Goal: Use online tool/utility: Use online tool/utility

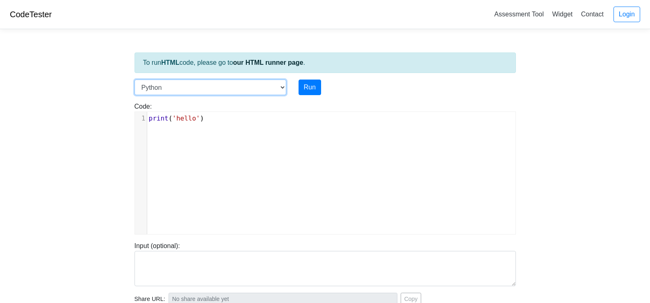
click at [280, 88] on select "C C++ Go Java Javascript Python Ruby" at bounding box center [210, 88] width 152 height 16
click at [196, 126] on div "xxxxxxxxxx 1 print ( 'hello' )" at bounding box center [331, 179] width 393 height 134
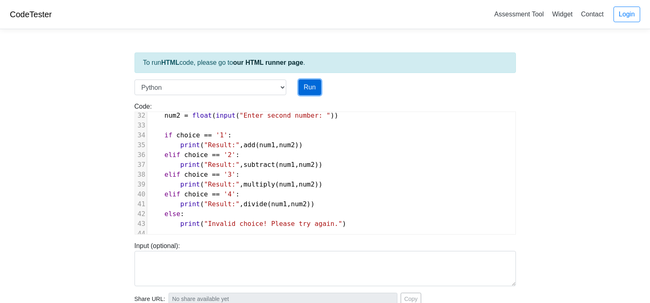
click at [312, 86] on button "Run" at bounding box center [310, 88] width 23 height 16
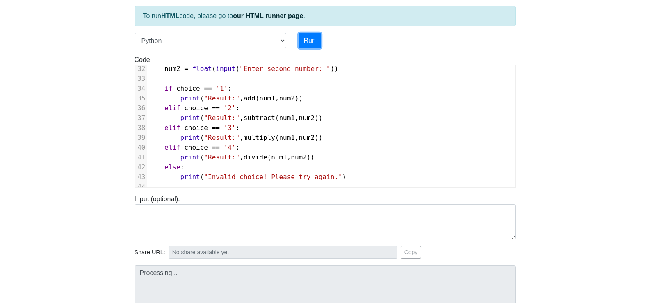
scroll to position [123, 0]
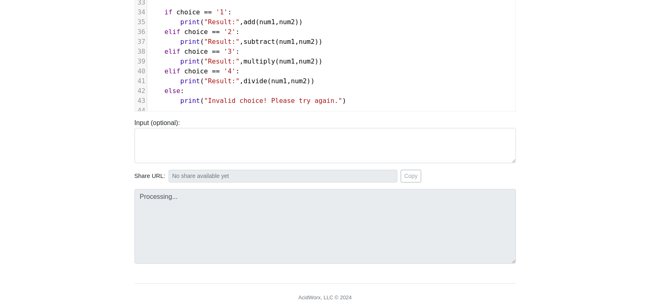
type input "[URL][DOMAIN_NAME]"
type textarea "Submission status: Runtime Error (NZEC) Stdout: hello --- Simple Calculator ---…"
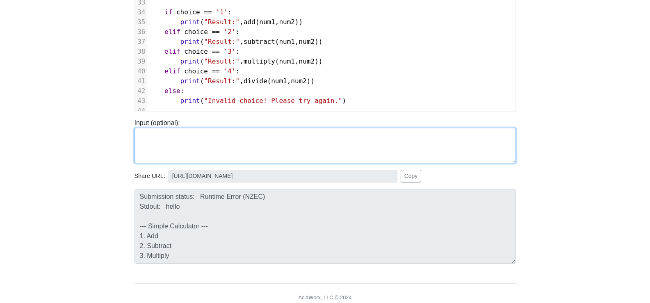
click at [225, 152] on textarea at bounding box center [324, 145] width 381 height 35
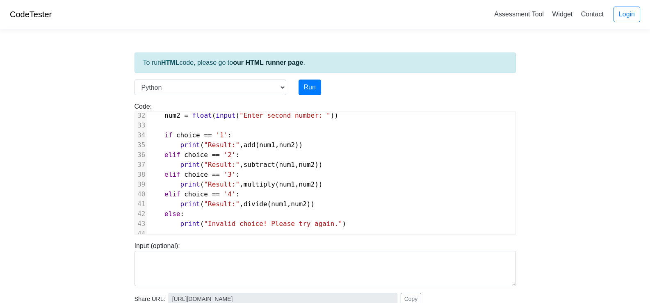
click at [264, 150] on pre "elif choice == '2' :" at bounding box center [331, 155] width 368 height 10
type textarea "print('hello')# Simple Calculator in Python def add(x, y): return x + y def sub…"
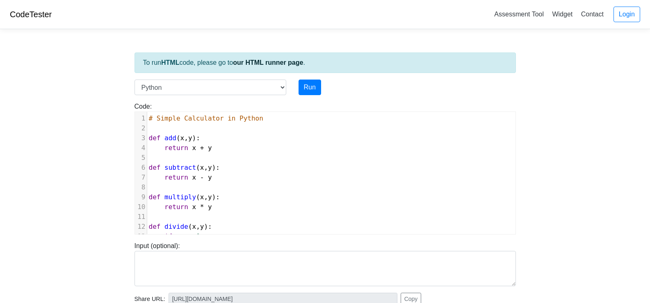
click at [214, 122] on pre "# Simple Calculator in Python" at bounding box center [331, 119] width 368 height 10
type textarea "# Simple Calculator in Python"
click at [214, 122] on pre "# Simple Calculator in Python" at bounding box center [331, 119] width 368 height 10
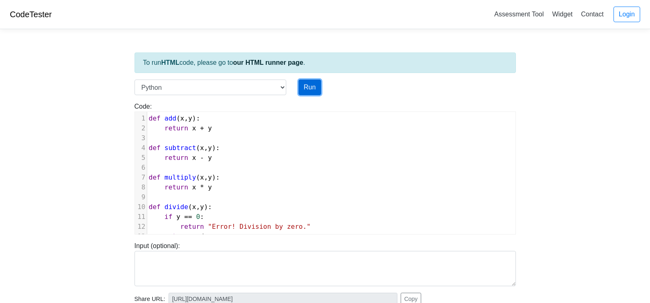
click at [310, 89] on button "Run" at bounding box center [310, 88] width 23 height 16
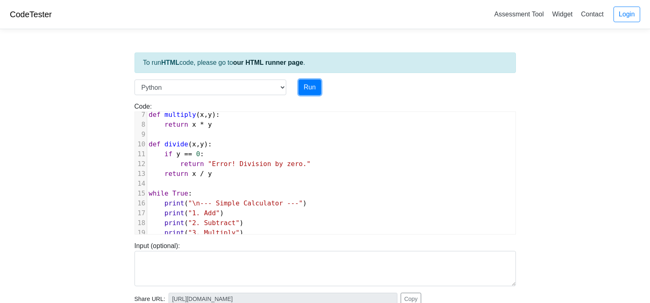
scroll to position [123, 0]
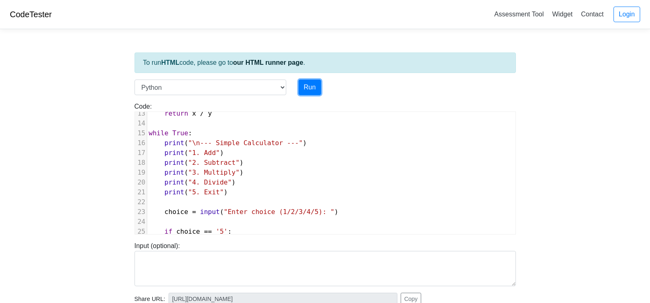
type input "[URL][DOMAIN_NAME]"
type textarea "Submission status: Runtime Error (NZEC) Stdout: --- Simple Calculator --- 1. Ad…"
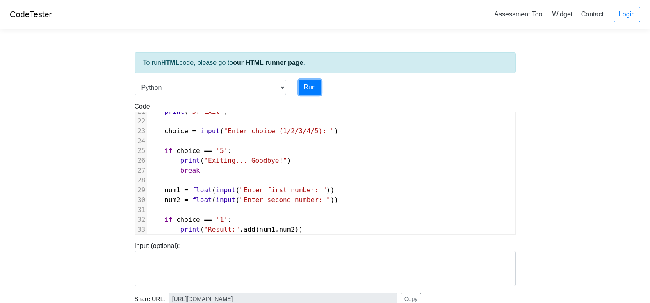
scroll to position [294, 0]
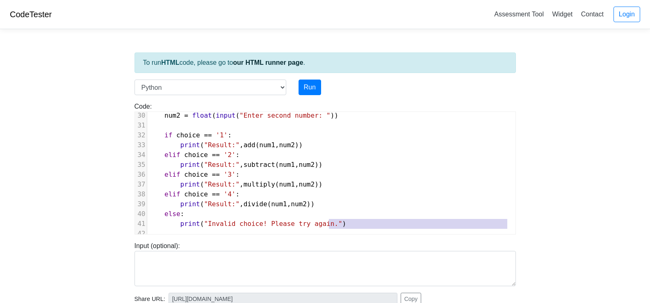
drag, startPoint x: 342, startPoint y: 224, endPoint x: 344, endPoint y: 240, distance: 15.8
click at [344, 240] on div "To run HTML code, please go to our HTML runner page . Language C C++ Go Java Ja…" at bounding box center [325, 237] width 394 height 402
click at [367, 219] on pre "print ( "Invalid choice! Please try again." )" at bounding box center [331, 224] width 368 height 10
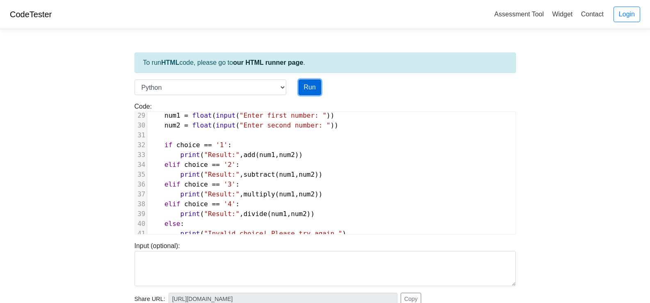
click at [305, 82] on button "Run" at bounding box center [310, 88] width 23 height 16
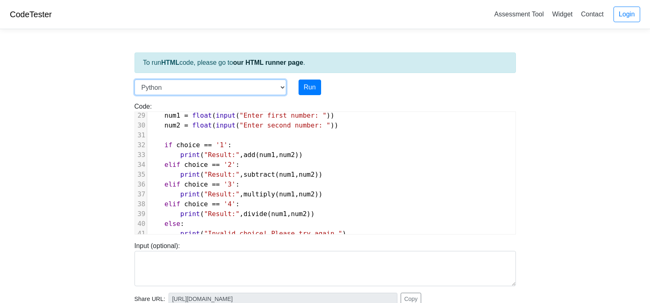
click at [262, 89] on select "C C++ Go Java Javascript Python Ruby" at bounding box center [210, 88] width 152 height 16
type input "[URL][DOMAIN_NAME]"
type textarea "Submission status: Runtime Error (NZEC) Stdout: --- Simple Calculator --- 1. Ad…"
select select "cpp"
click at [134, 80] on select "C C++ Go Java Javascript Python Ruby" at bounding box center [210, 88] width 152 height 16
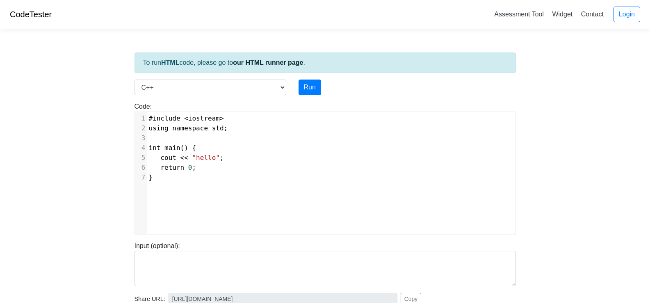
click at [323, 86] on div "Run" at bounding box center [341, 88] width 98 height 16
click at [317, 87] on button "Run" at bounding box center [310, 88] width 23 height 16
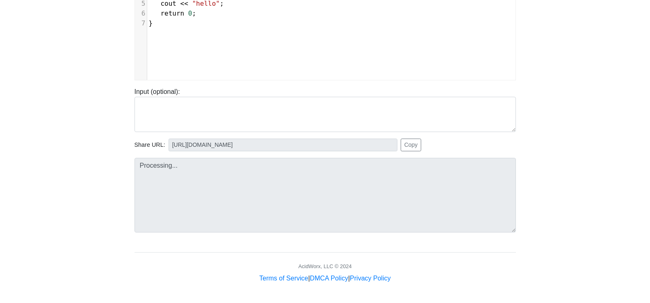
type input "[URL][DOMAIN_NAME]"
type textarea "Stdout: hello"
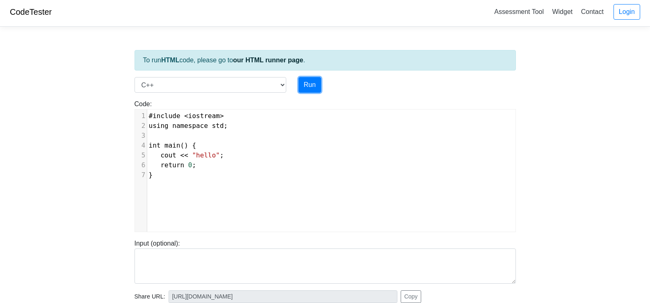
scroll to position [0, 0]
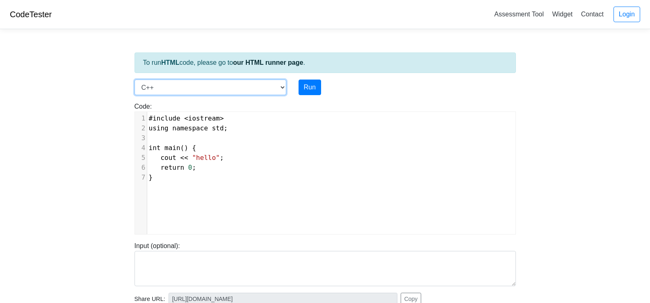
click at [270, 87] on select "C C++ Go Java Javascript Python Ruby" at bounding box center [210, 88] width 152 height 16
select select "java"
click at [134, 80] on select "C C++ Go Java Javascript Python Ruby" at bounding box center [210, 88] width 152 height 16
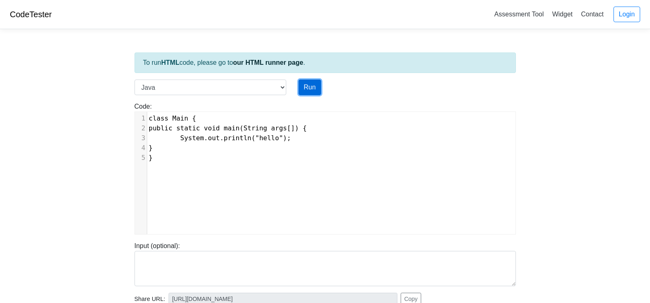
click at [306, 84] on button "Run" at bounding box center [310, 88] width 23 height 16
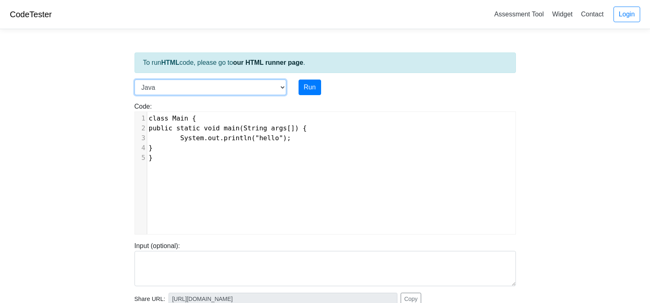
click at [267, 93] on select "C C++ Go Java Javascript Python Ruby" at bounding box center [210, 88] width 152 height 16
type input "[URL][DOMAIN_NAME]"
type textarea "Stdout: hello"
select select "python"
click at [134, 80] on select "C C++ Go Java Javascript Python Ruby" at bounding box center [210, 88] width 152 height 16
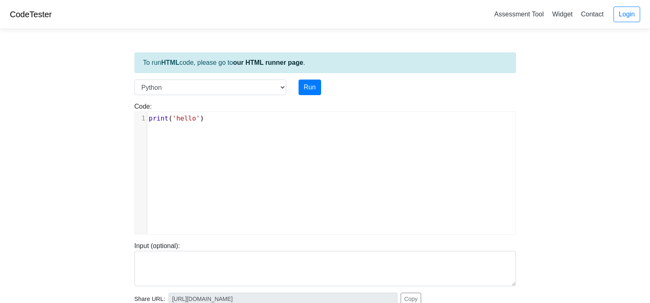
click at [303, 79] on div "To run HTML code, please go to our HTML runner page . Language C C++ Go Java Ja…" at bounding box center [325, 237] width 394 height 402
click at [303, 90] on button "Run" at bounding box center [310, 88] width 23 height 16
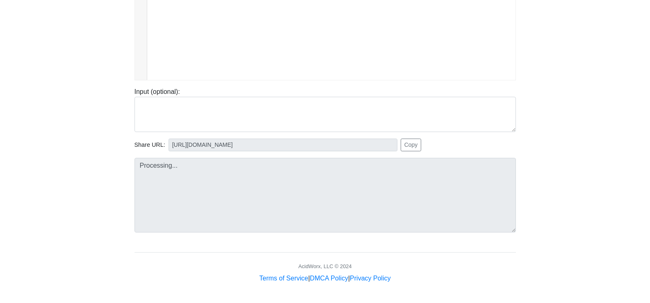
type input "[URL][DOMAIN_NAME]"
type textarea "Stdout: hello"
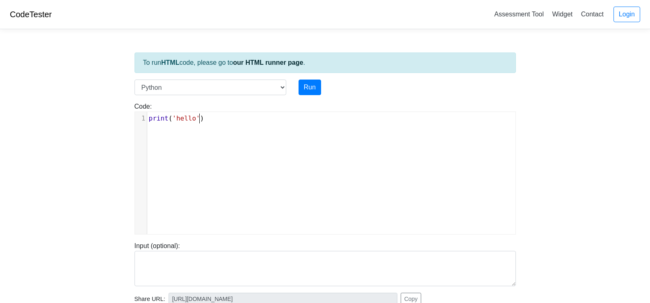
click at [244, 143] on div "xxxxxxxxxx 1 print ( 'hello' )" at bounding box center [331, 179] width 393 height 134
type textarea "print('hello')"
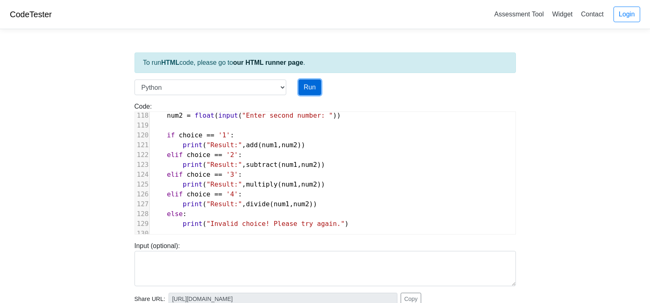
click at [309, 92] on button "Run" at bounding box center [310, 88] width 23 height 16
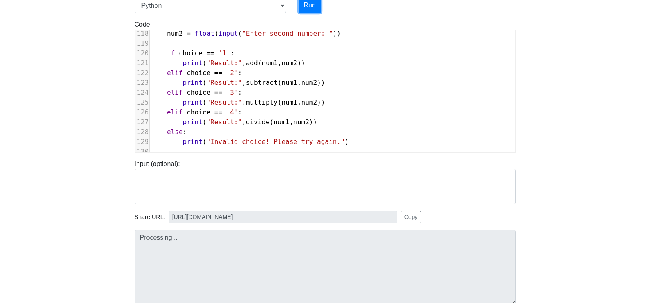
type input "[URL][DOMAIN_NAME]"
type textarea "Submission status: Runtime Error (NZEC) Stdout: --- Simple Calculator --- 1. Ad…"
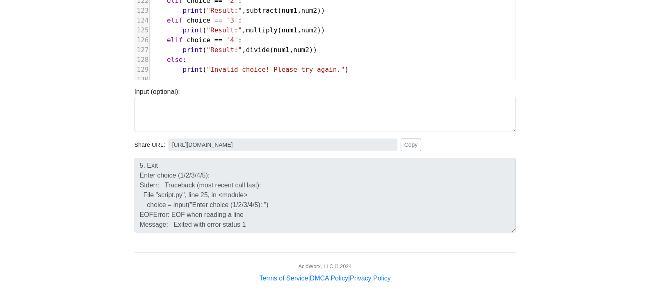
click at [264, 66] on span ""Invalid choice! Please try again."" at bounding box center [275, 70] width 138 height 8
type textarea "# Simple Calculator in Python def add(x, y): return x + y def subtract(x, y): r…"
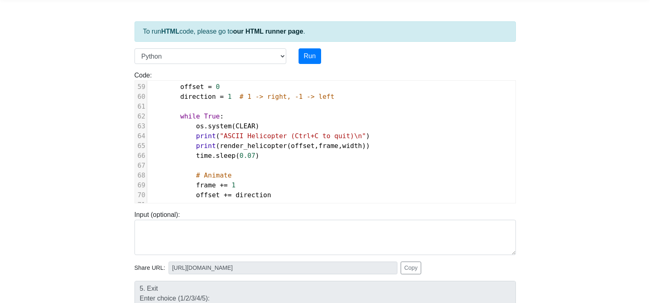
scroll to position [503, 0]
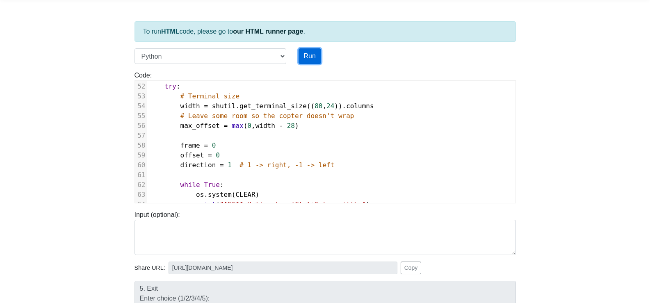
click at [310, 61] on button "Run" at bounding box center [310, 56] width 23 height 16
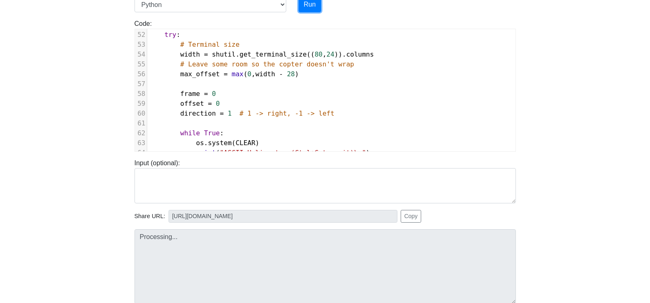
scroll to position [154, 0]
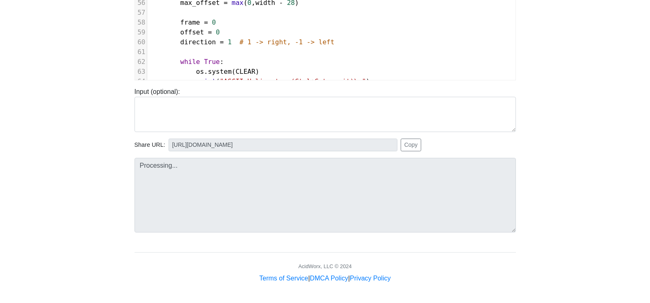
type input "[URL][DOMAIN_NAME]"
type textarea "Submission status: Time Limit Exceeded Stdout: ASCII Helicopter (Ctrl+C to quit…"
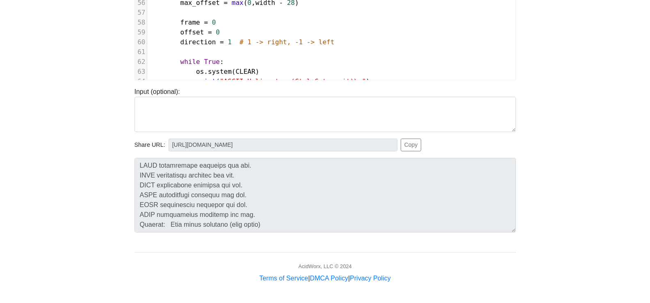
scroll to position [0, 0]
